Goal: Task Accomplishment & Management: Use online tool/utility

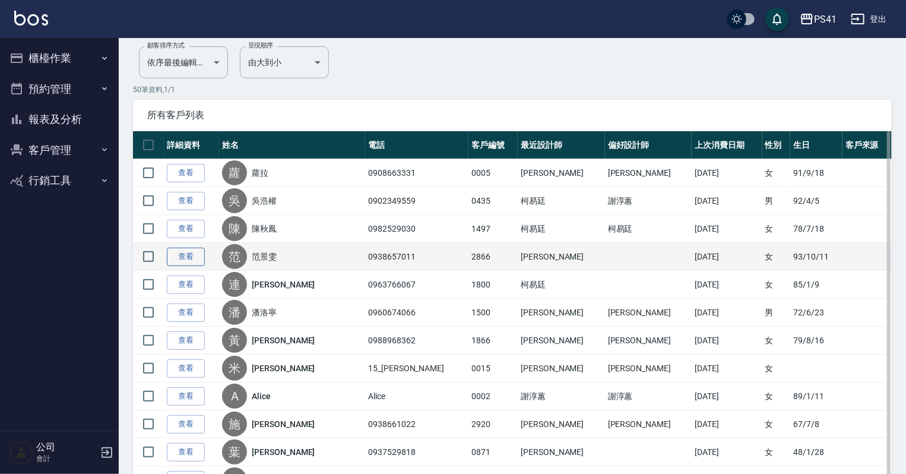
scroll to position [95, 0]
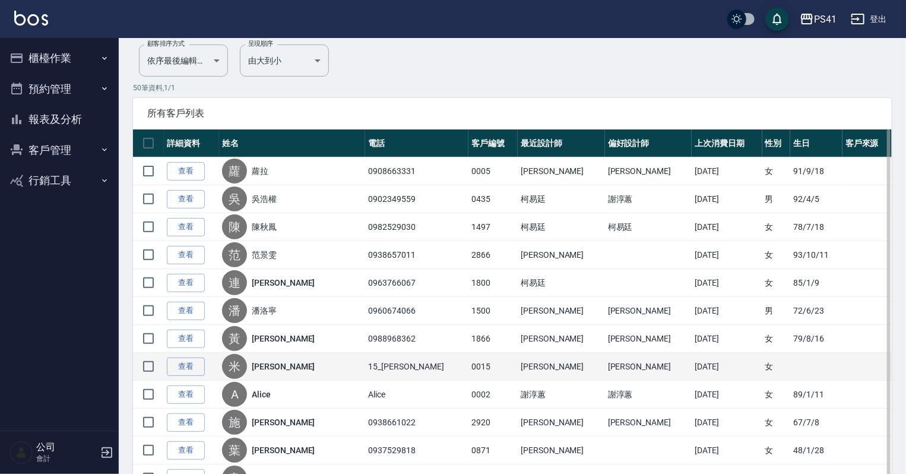
click at [205, 365] on td "查看" at bounding box center [191, 367] width 55 height 28
click at [188, 365] on link "查看" at bounding box center [186, 367] width 38 height 18
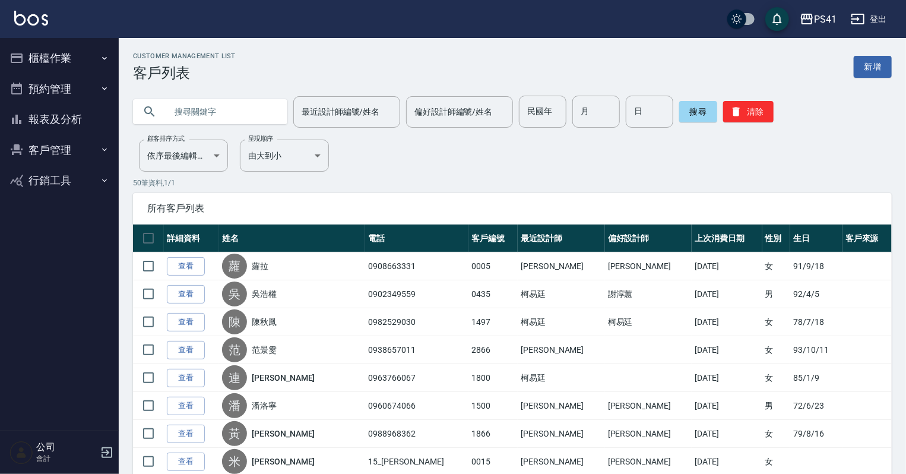
click at [50, 62] on button "櫃檯作業" at bounding box center [59, 58] width 109 height 31
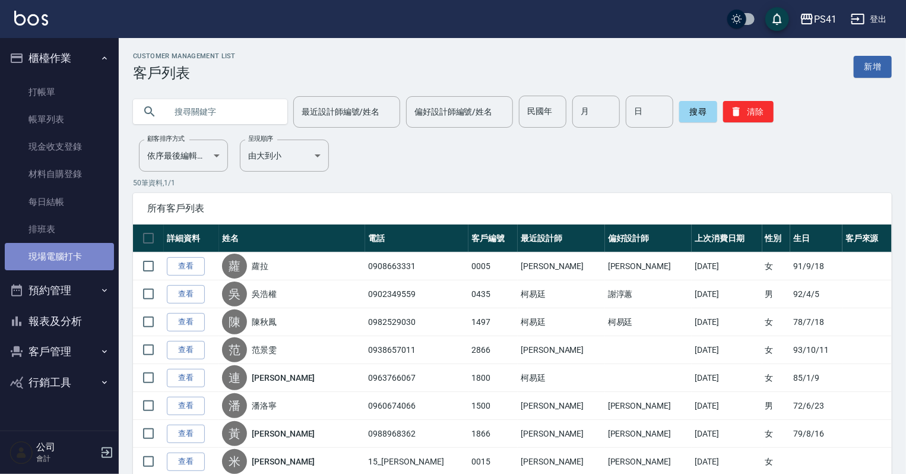
click at [55, 257] on link "現場電腦打卡" at bounding box center [59, 256] width 109 height 27
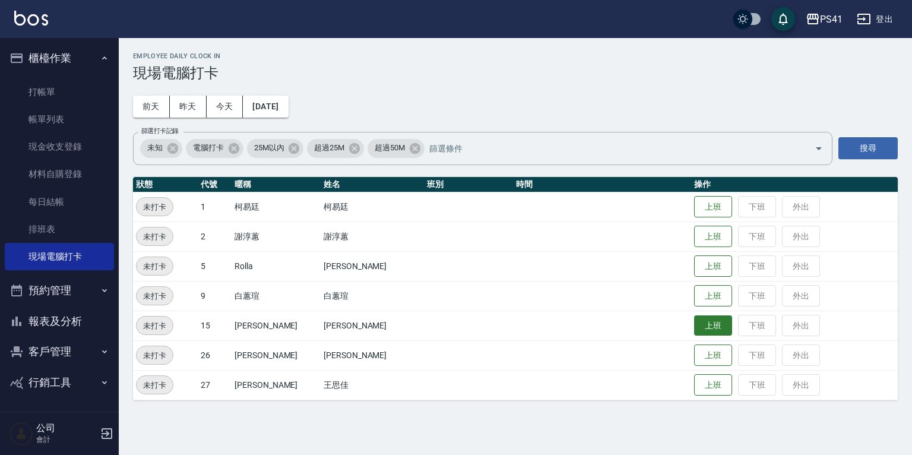
click at [694, 320] on button "上班" at bounding box center [713, 325] width 38 height 21
click at [694, 381] on button "上班" at bounding box center [713, 385] width 38 height 21
